Goal: Task Accomplishment & Management: Use online tool/utility

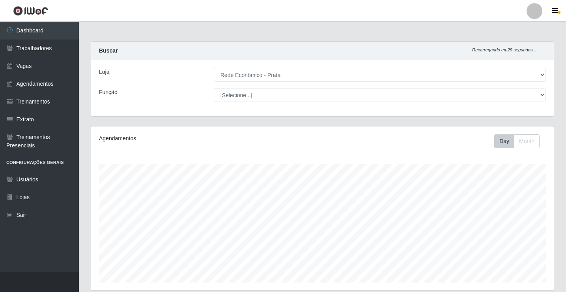
select select "192"
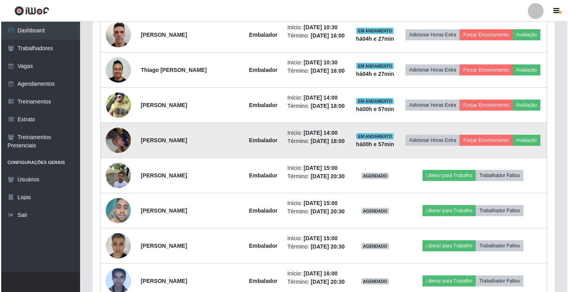
scroll to position [408, 0]
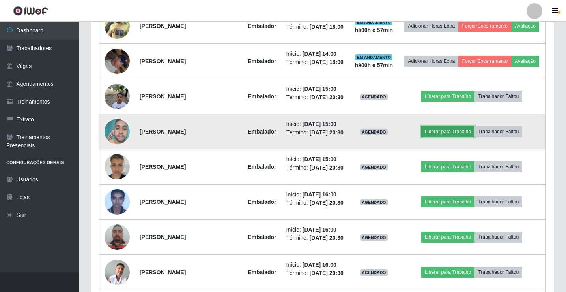
click at [454, 137] on button "Liberar para Trabalho" at bounding box center [447, 131] width 53 height 11
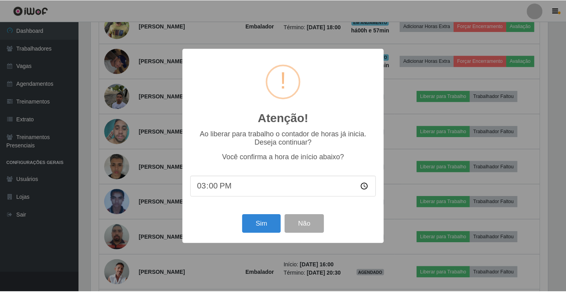
scroll to position [164, 459]
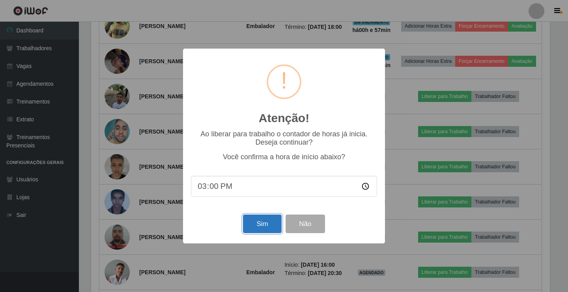
click at [249, 226] on button "Sim" at bounding box center [262, 223] width 38 height 19
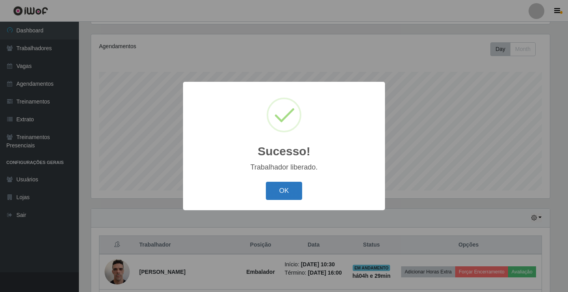
click at [301, 187] on div "OK Cancel" at bounding box center [284, 190] width 186 height 22
click at [301, 187] on button "OK" at bounding box center [284, 191] width 37 height 19
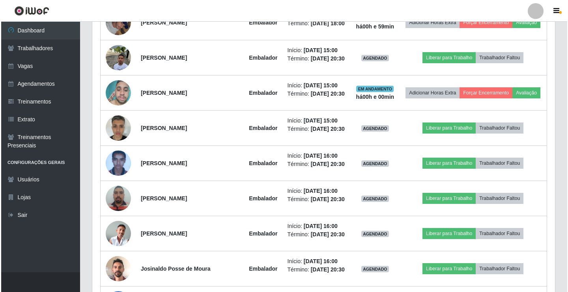
scroll to position [447, 0]
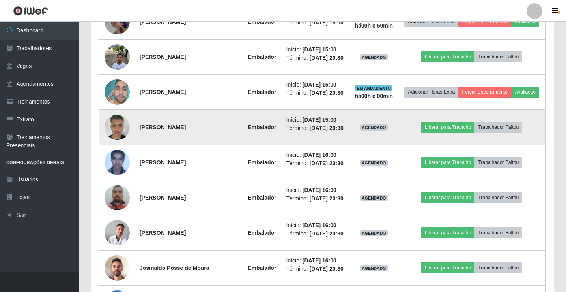
click at [444, 145] on td "Liberar para Trabalho Trabalhador Faltou" at bounding box center [472, 127] width 148 height 35
click at [464, 133] on button "Liberar para Trabalho" at bounding box center [447, 127] width 53 height 11
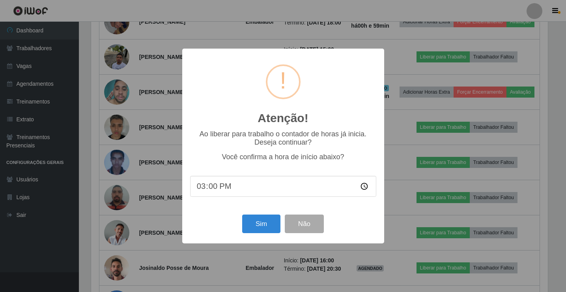
scroll to position [164, 459]
click at [262, 226] on button "Sim" at bounding box center [262, 223] width 38 height 19
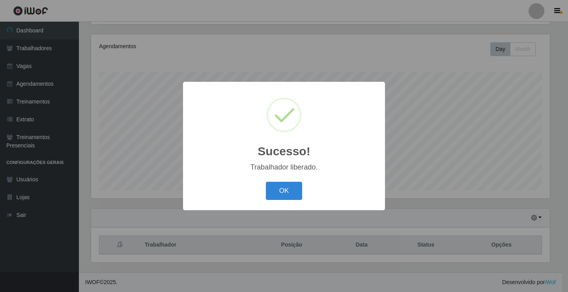
click at [266, 182] on button "OK" at bounding box center [284, 191] width 37 height 19
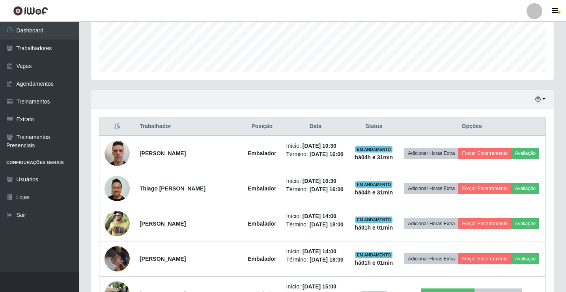
scroll to position [329, 0]
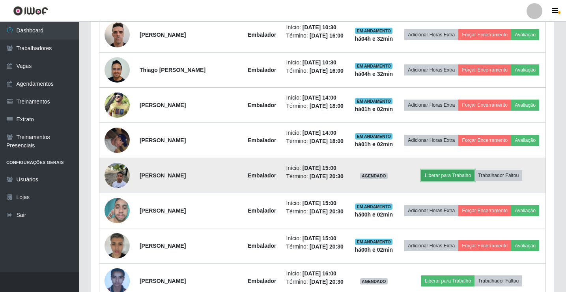
click at [457, 181] on button "Liberar para Trabalho" at bounding box center [447, 175] width 53 height 11
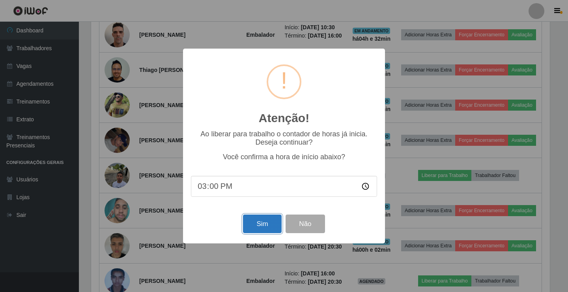
click at [257, 230] on button "Sim" at bounding box center [262, 223] width 38 height 19
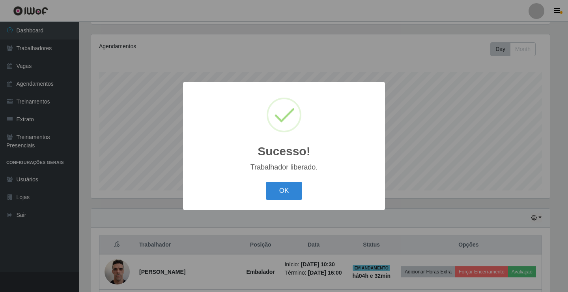
click at [266, 182] on button "OK" at bounding box center [284, 191] width 37 height 19
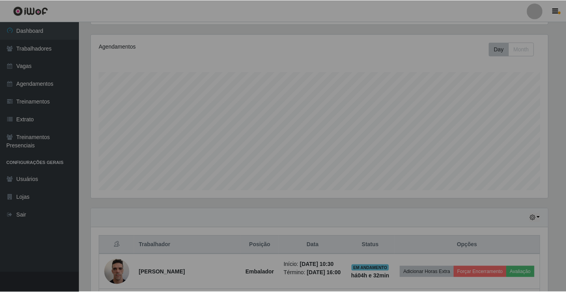
scroll to position [164, 463]
